Goal: Go to known website: Go to known website

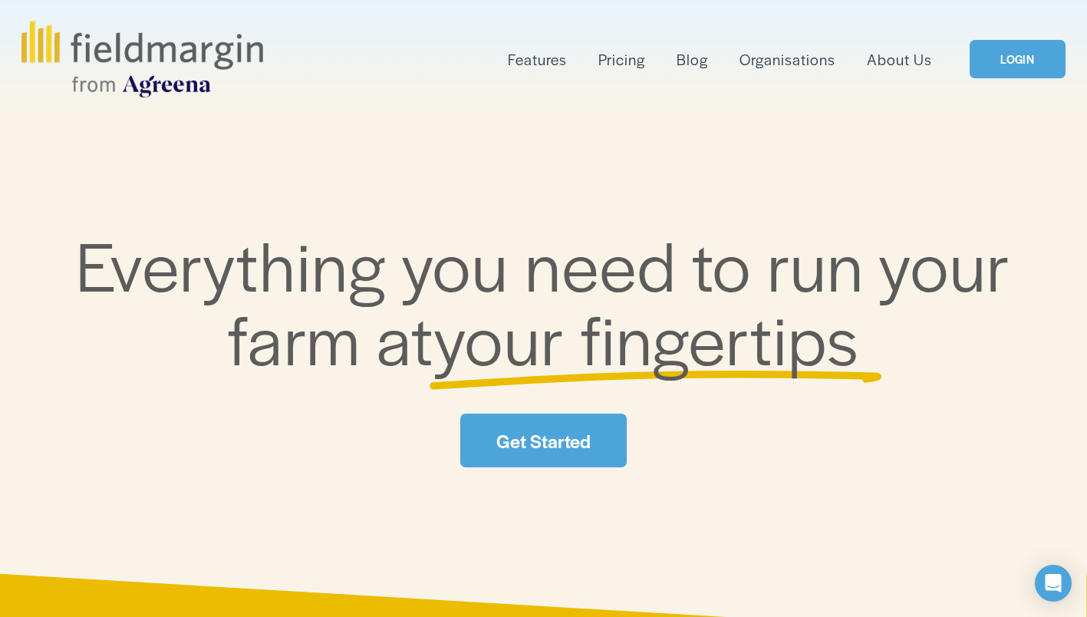
click at [1008, 68] on link "LOGIN" at bounding box center [1018, 59] width 96 height 39
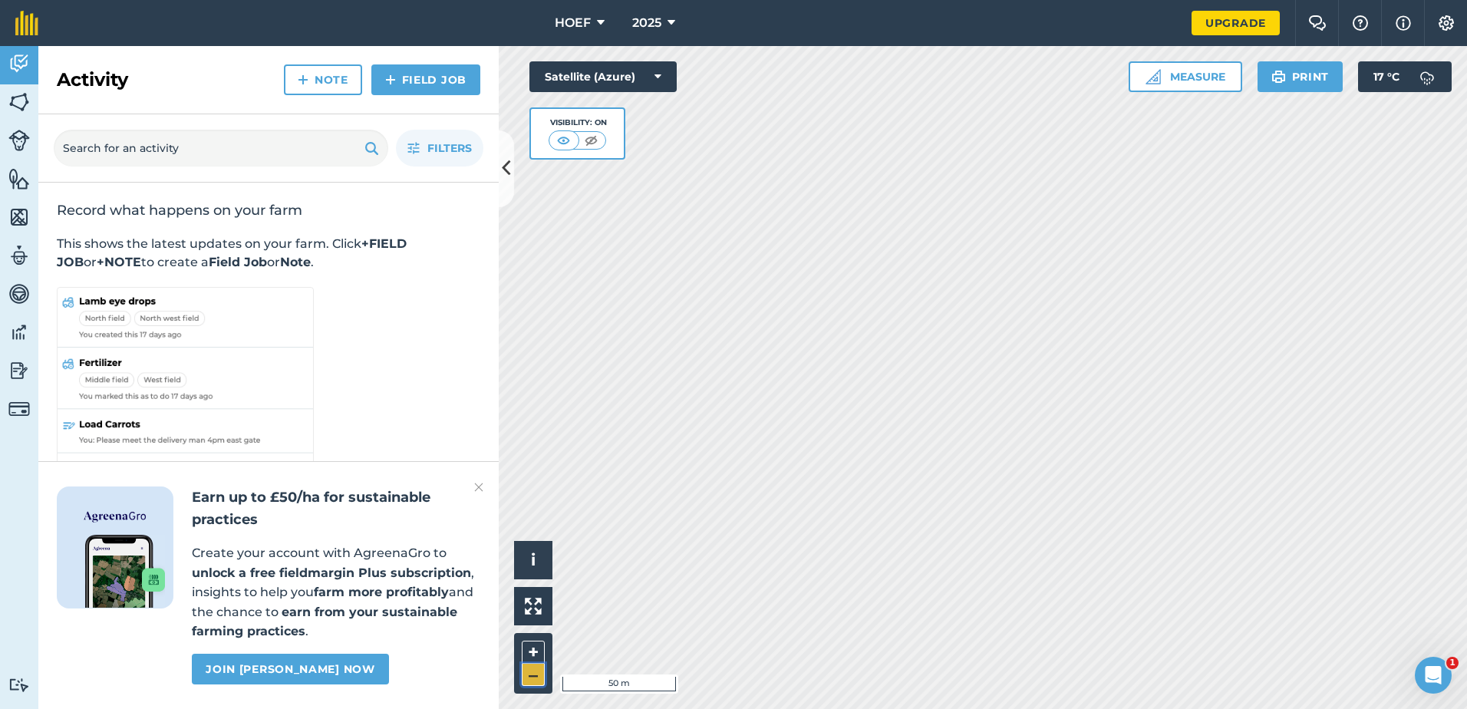
click at [533, 616] on button "–" at bounding box center [533, 675] width 23 height 22
